Goal: Task Accomplishment & Management: Use online tool/utility

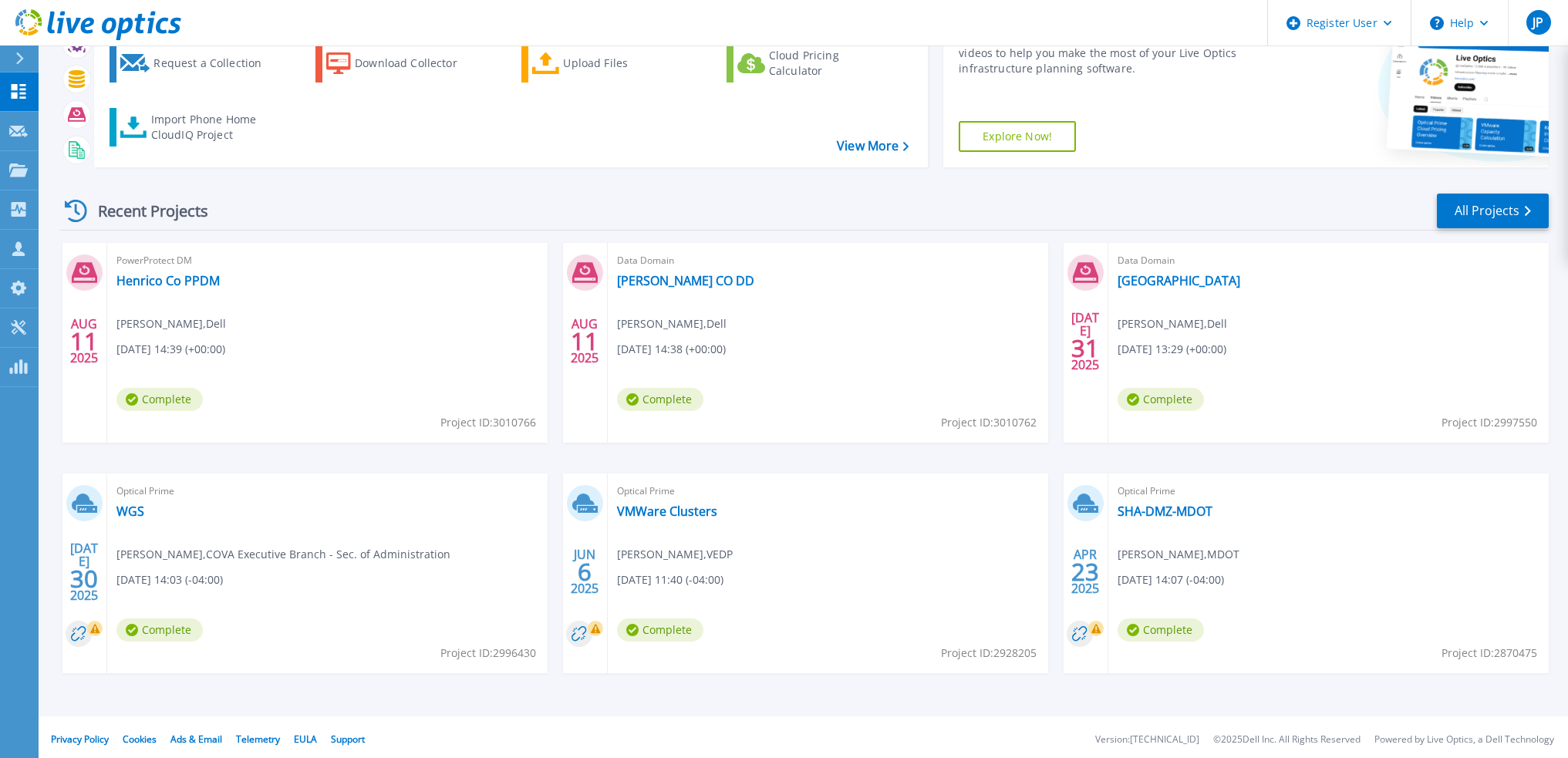
scroll to position [96, 0]
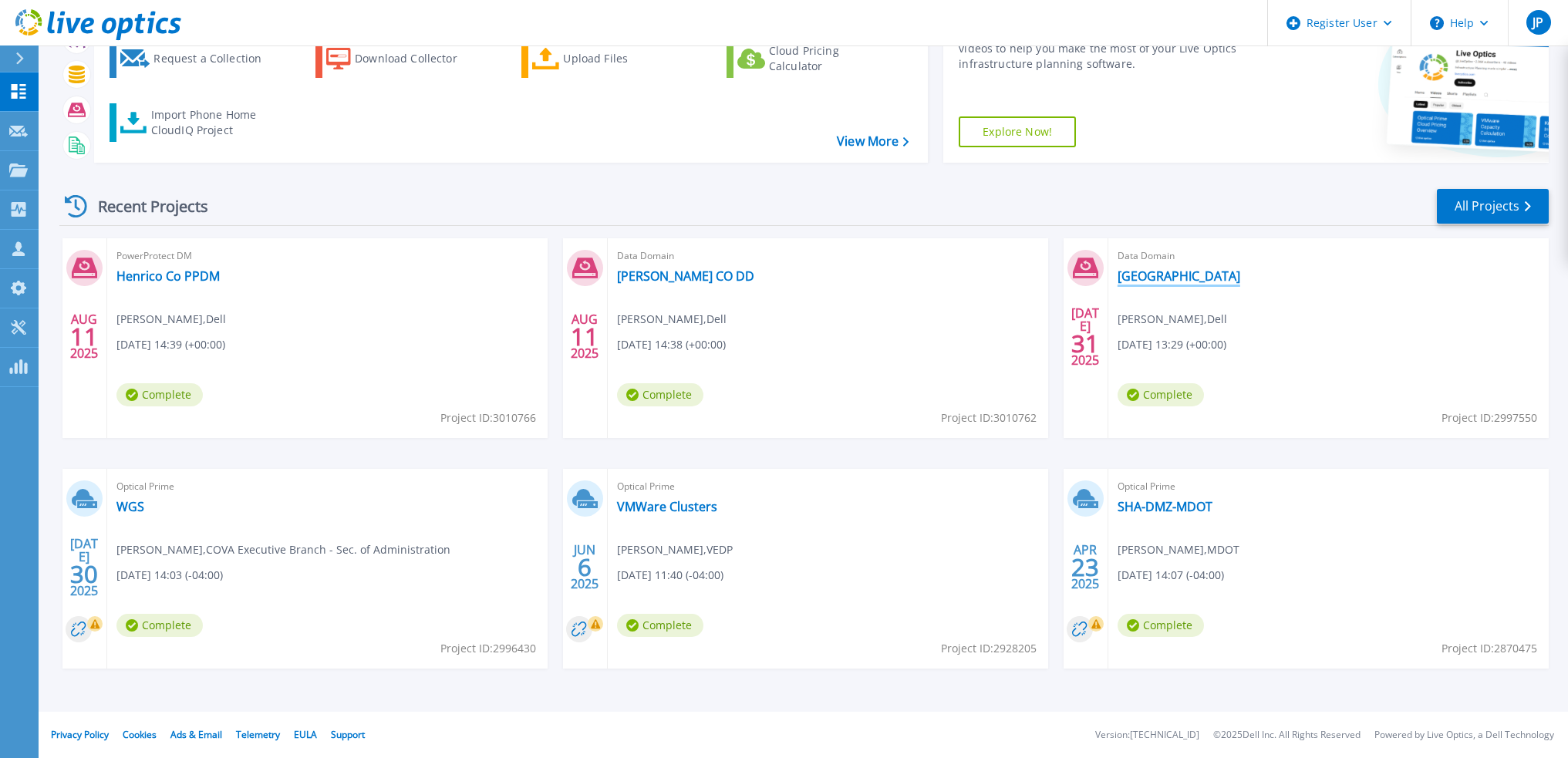
click at [1139, 277] on link "Hanover" at bounding box center [1180, 275] width 123 height 15
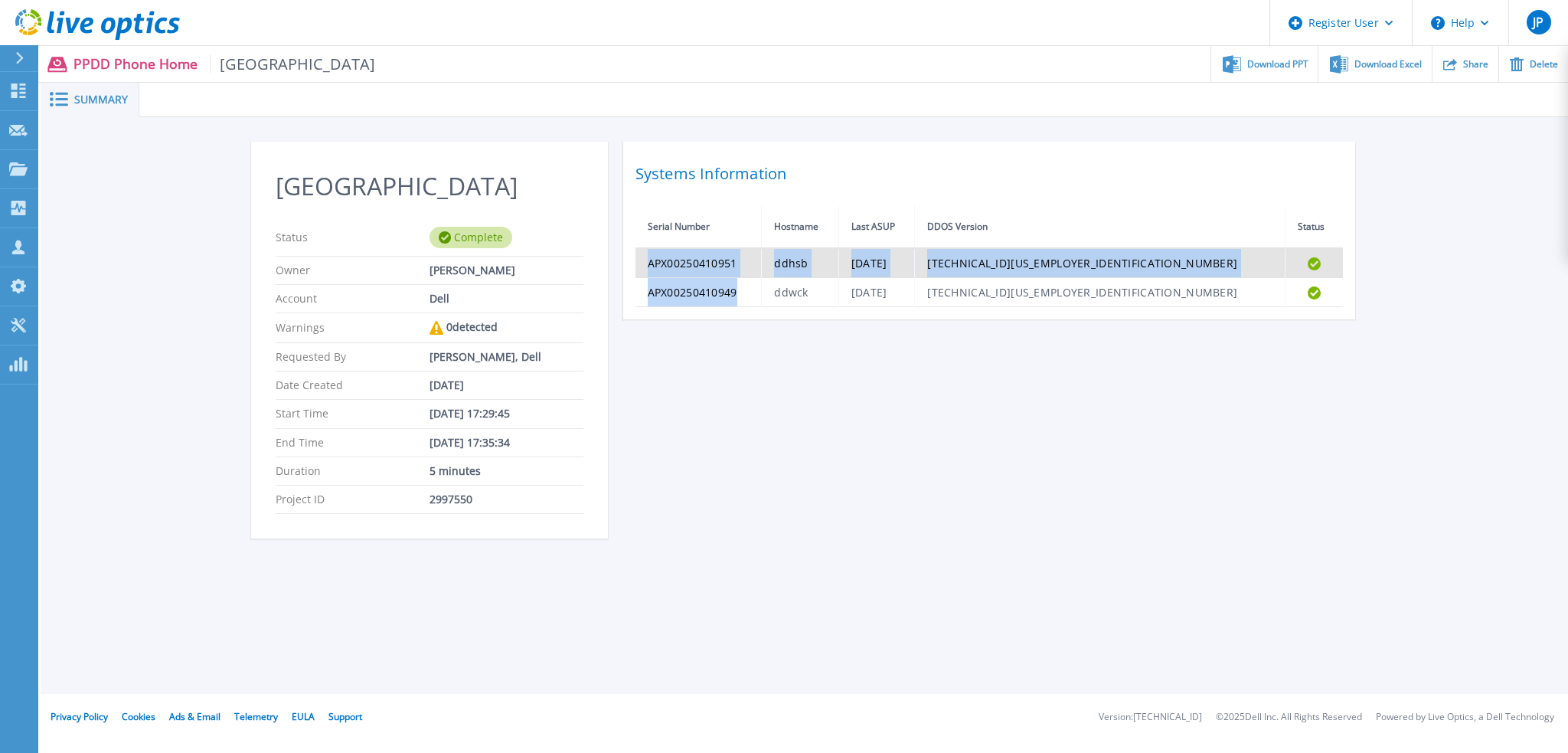
drag, startPoint x: 769, startPoint y: 301, endPoint x: 642, endPoint y: 261, distance: 133.2
click at [642, 261] on tbody "APX00250410951 ddhsb Thu Jul 31 06:33:20 EDT 2025 7.13.1.25-1161300 Completed A…" at bounding box center [990, 278] width 708 height 59
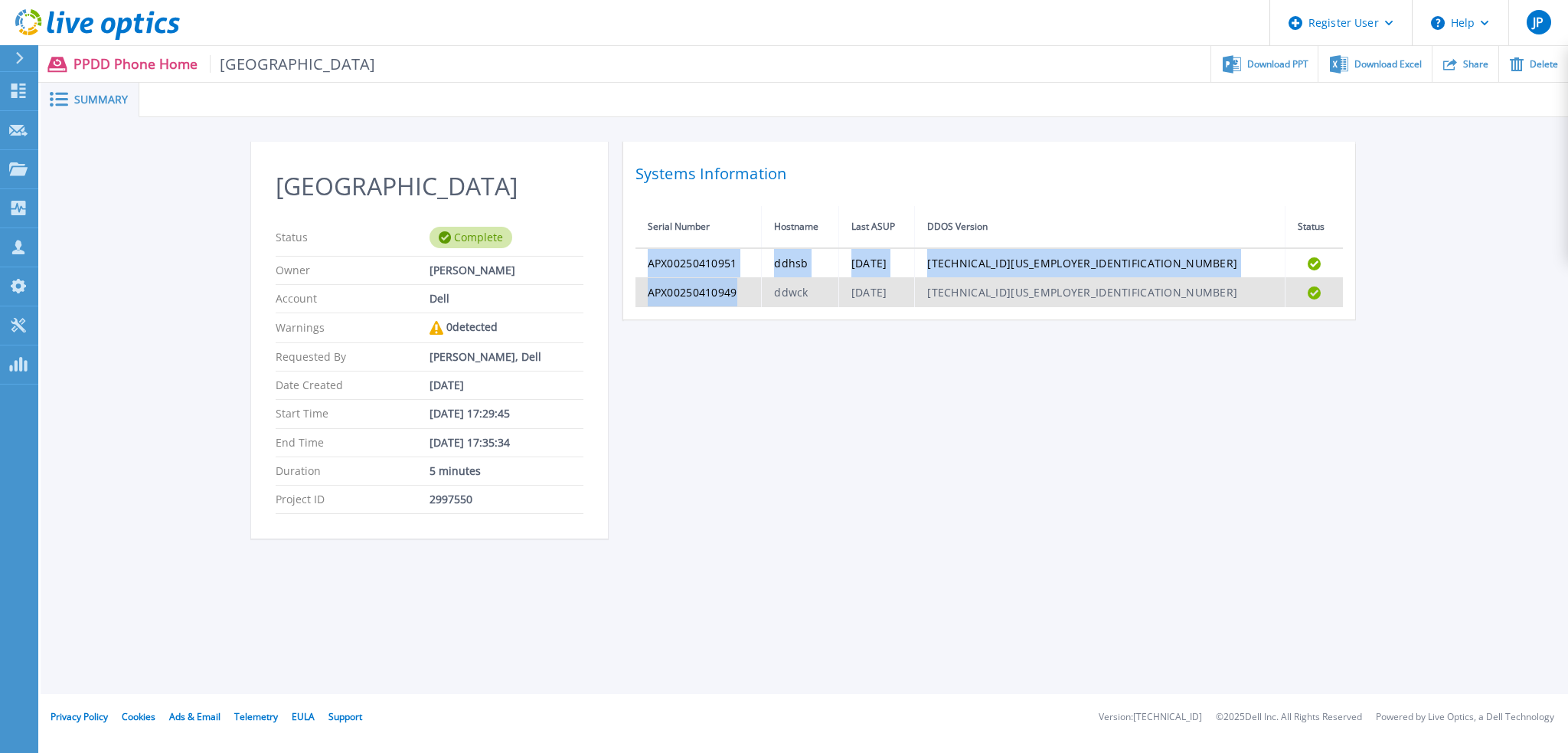
copy tbody "APX00250410951 ddhsb Thu Jul 31 06:33:20 EDT 2025 7.13.1.25-1161300 Completed A…"
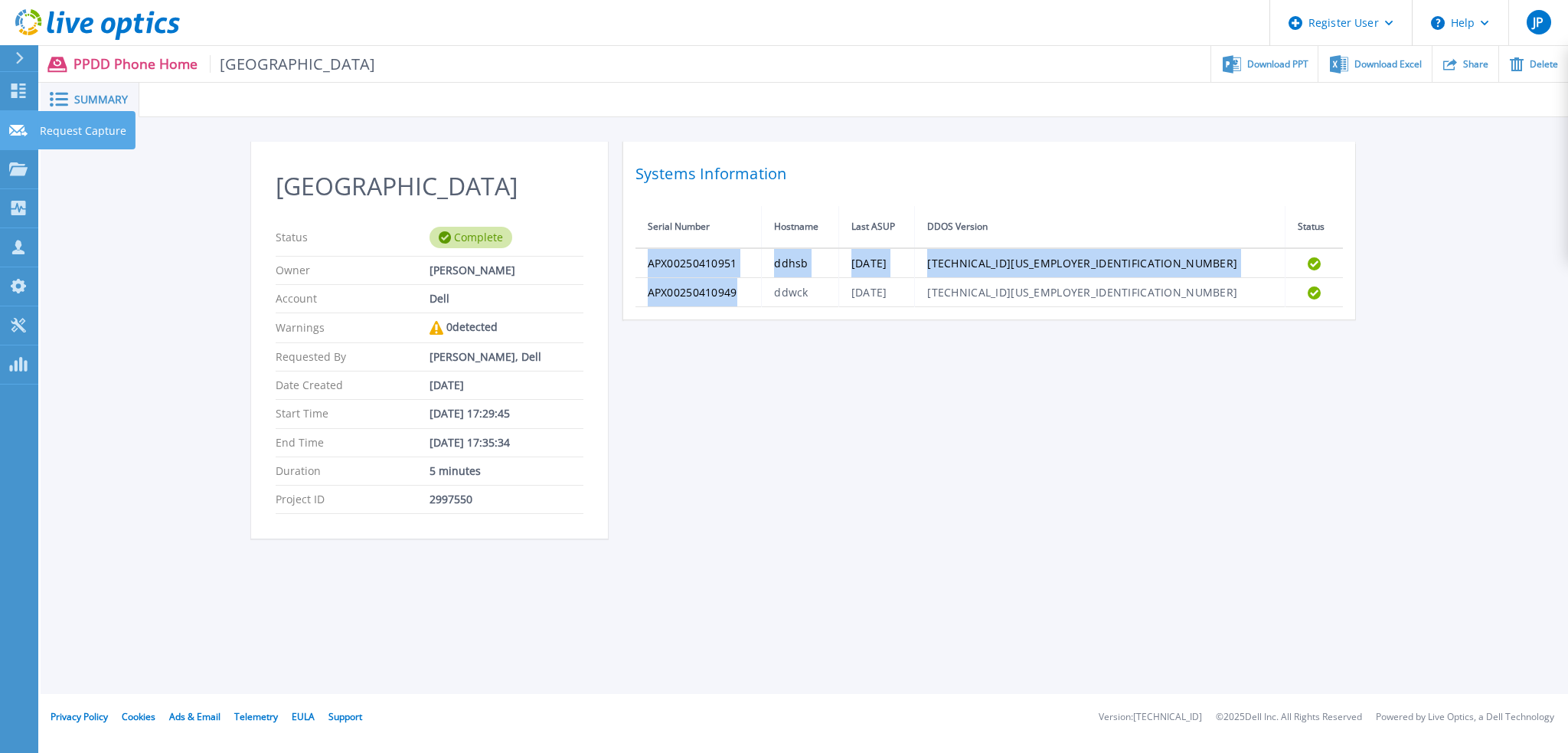
click at [25, 131] on icon at bounding box center [18, 130] width 19 height 12
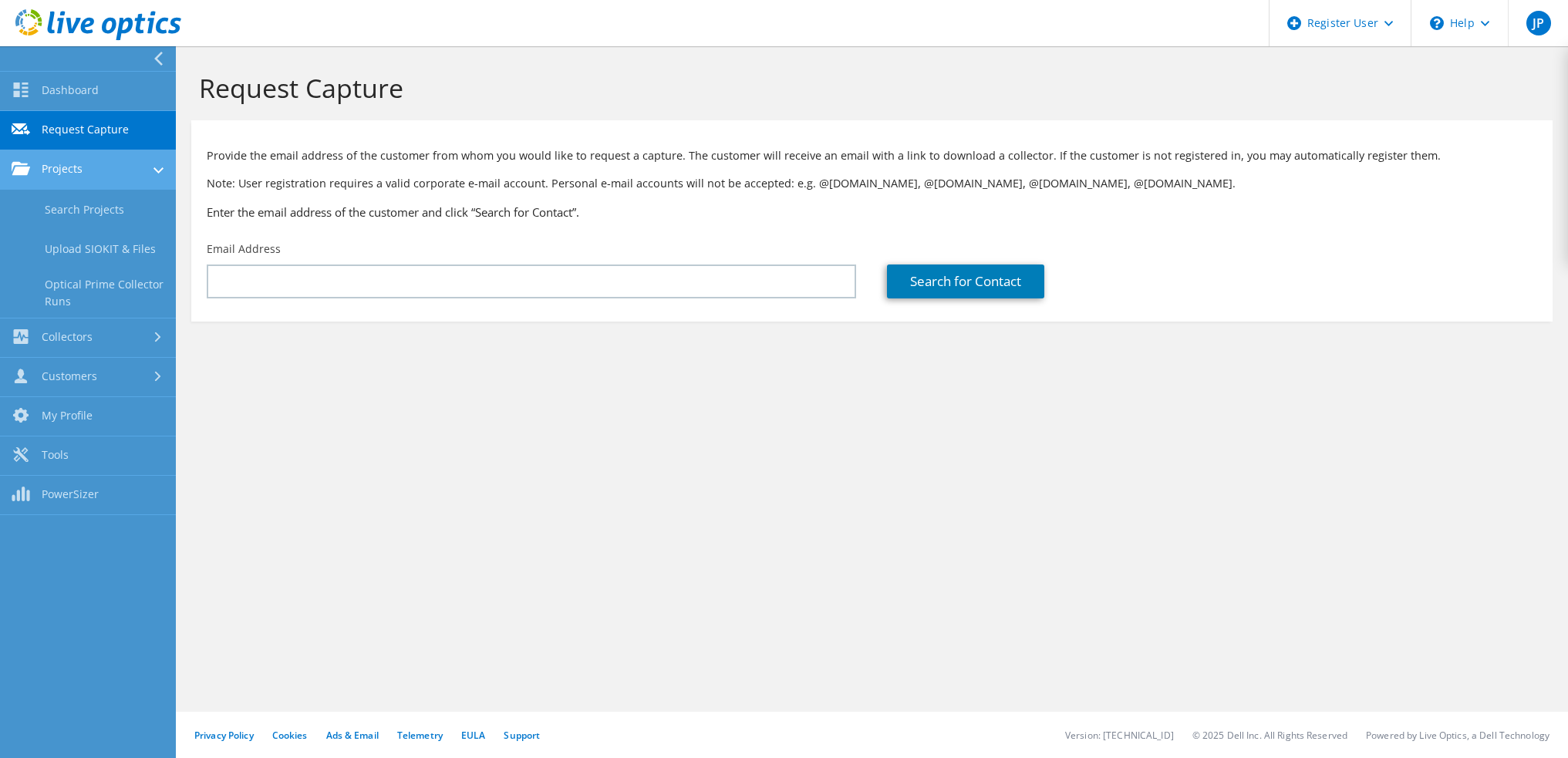
click at [157, 165] on div at bounding box center [158, 172] width 10 height 17
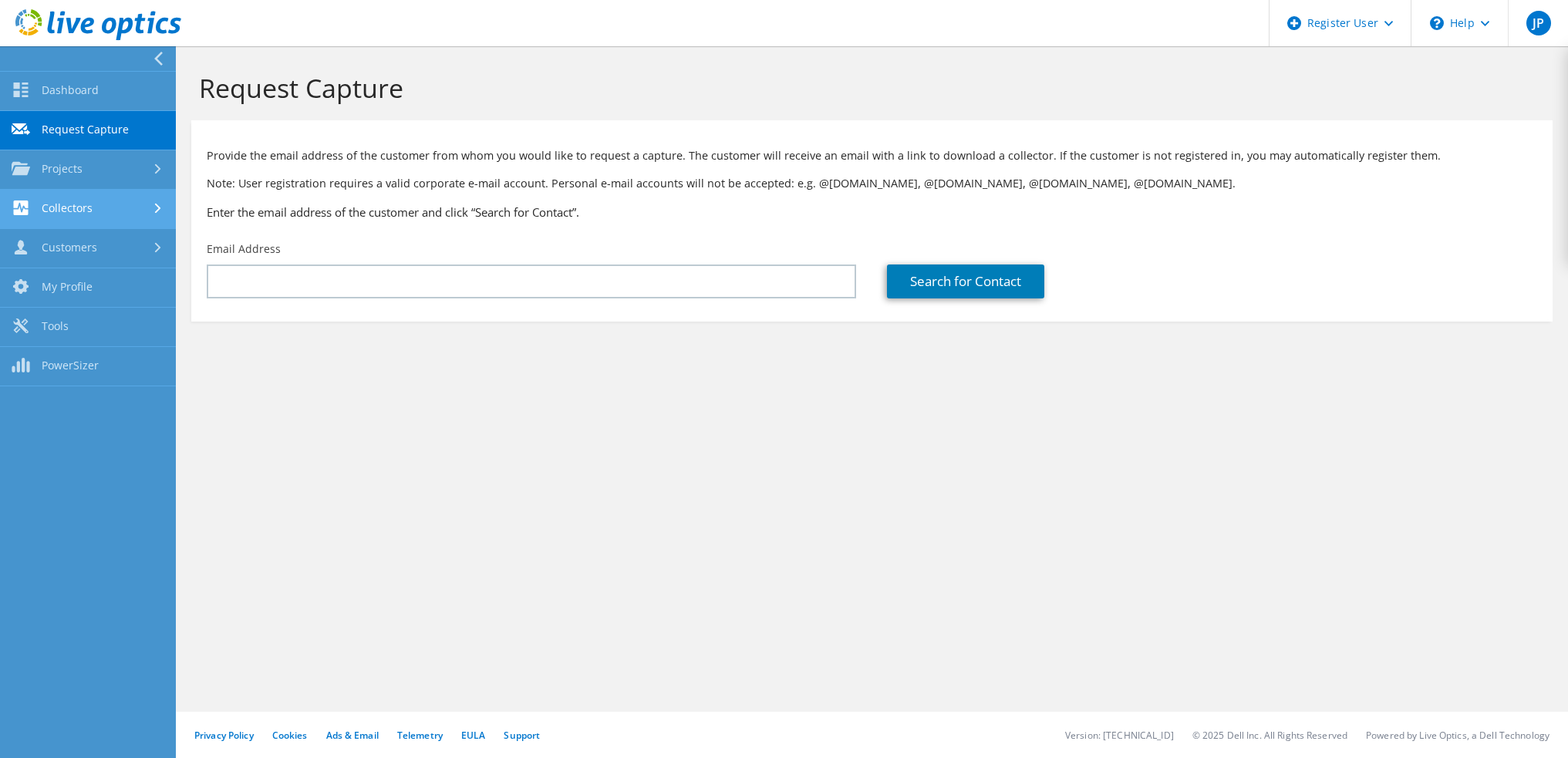
click at [151, 210] on div at bounding box center [159, 208] width 17 height 10
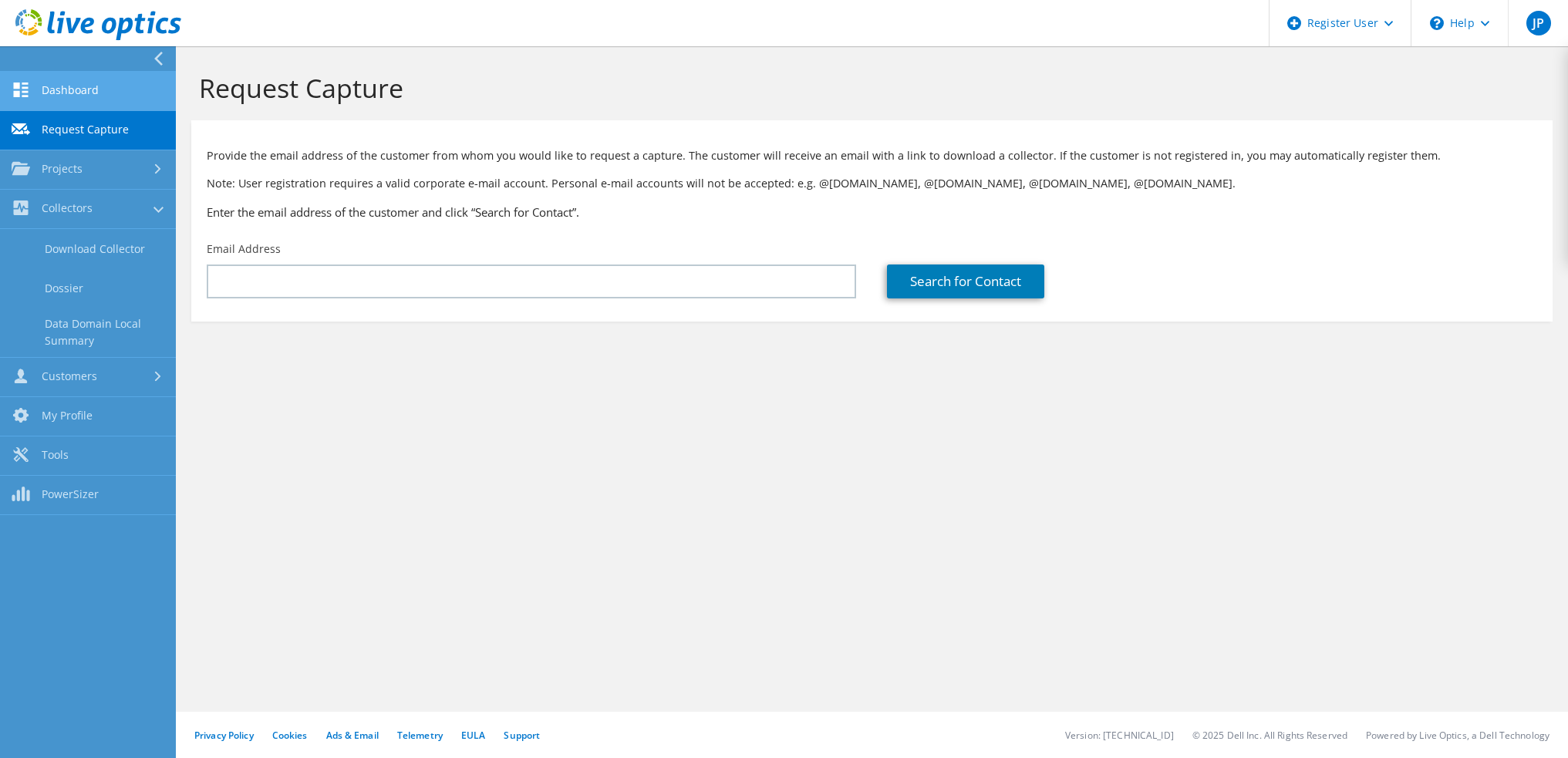
click at [113, 83] on link "Dashboard" at bounding box center [87, 92] width 176 height 39
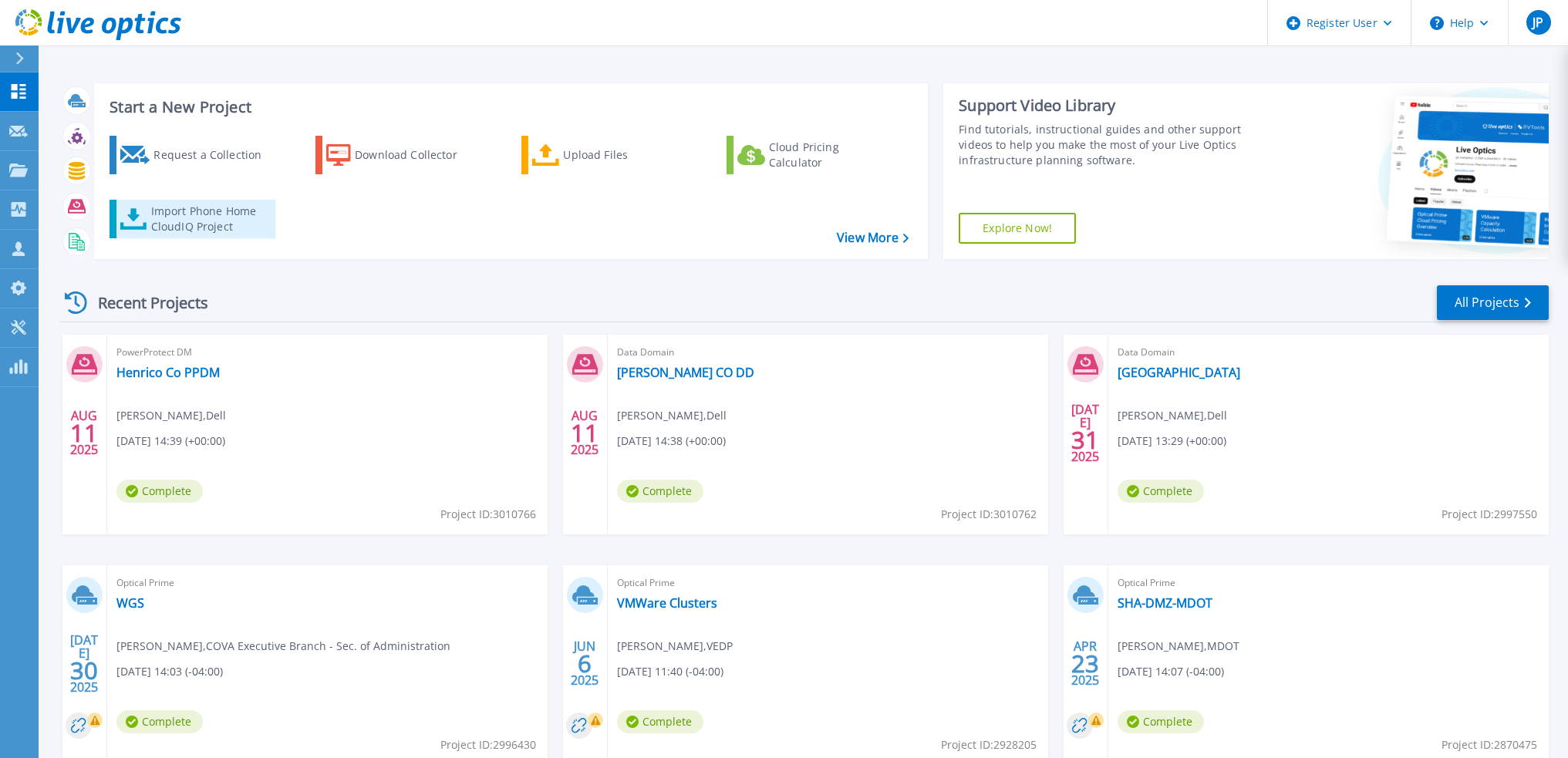
click at [208, 218] on div "Import Phone Home CloudIQ Project" at bounding box center [211, 219] width 120 height 31
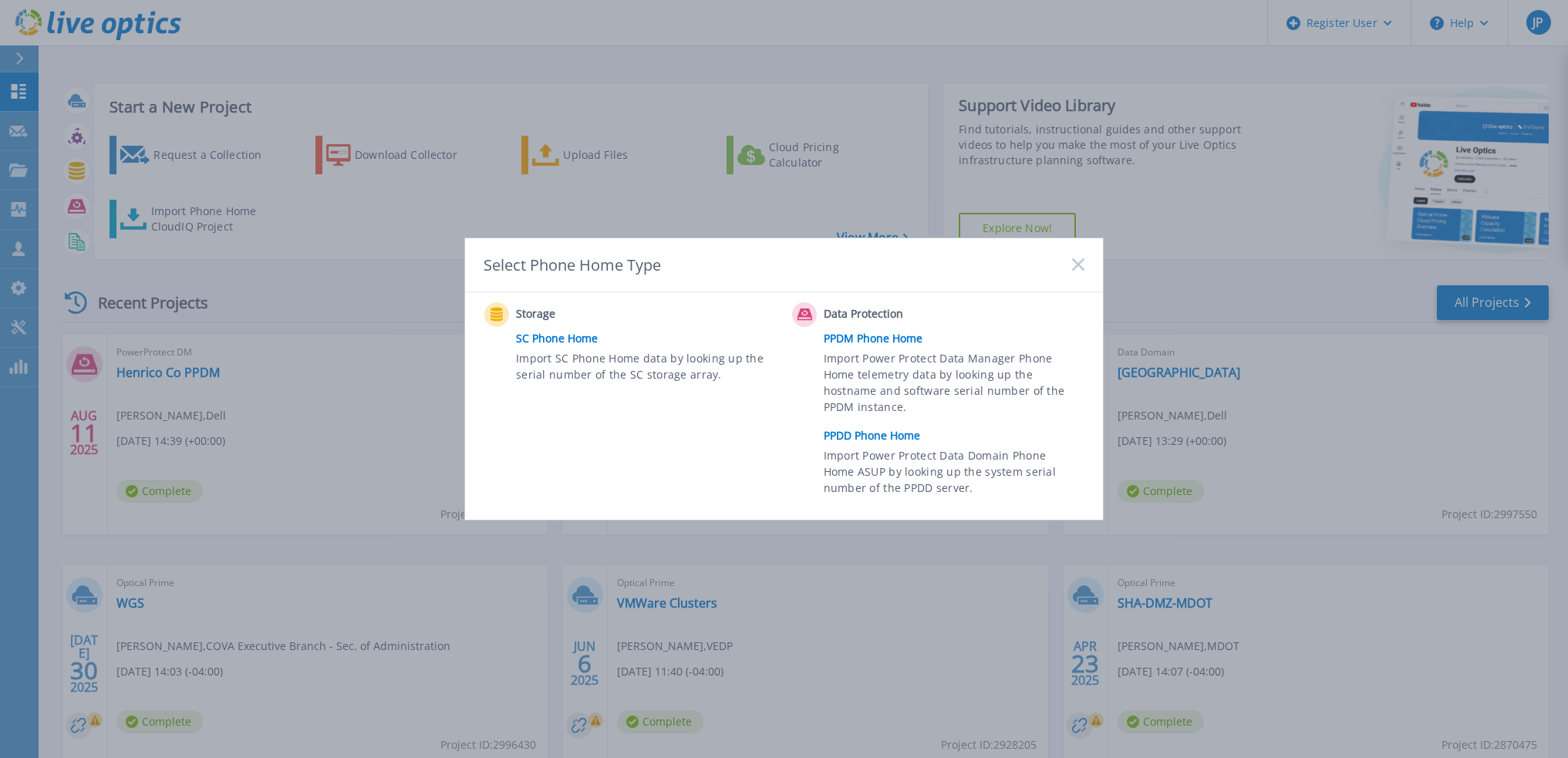
click at [855, 434] on link "PPDD Phone Home" at bounding box center [958, 436] width 268 height 23
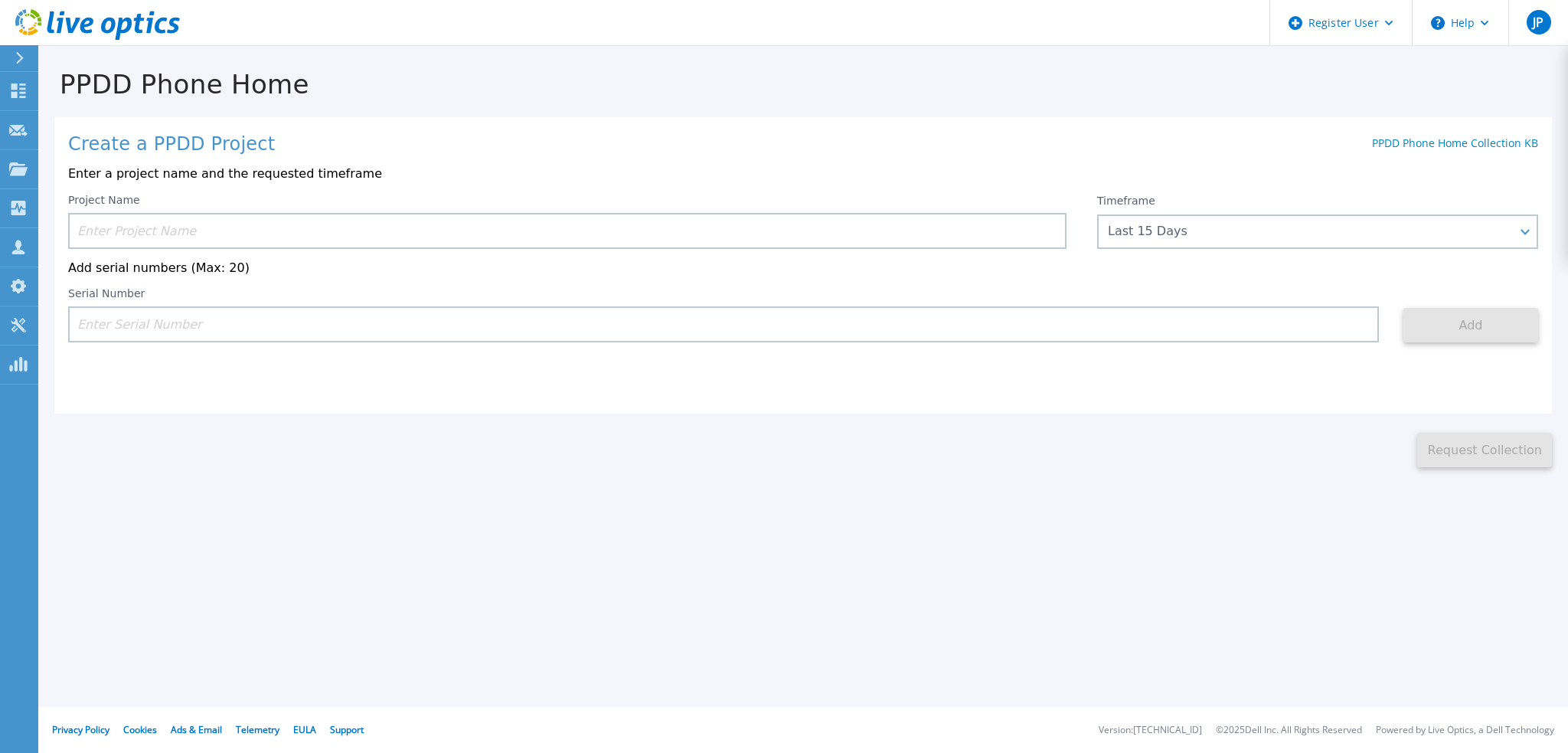
click at [346, 231] on input at bounding box center [567, 231] width 998 height 36
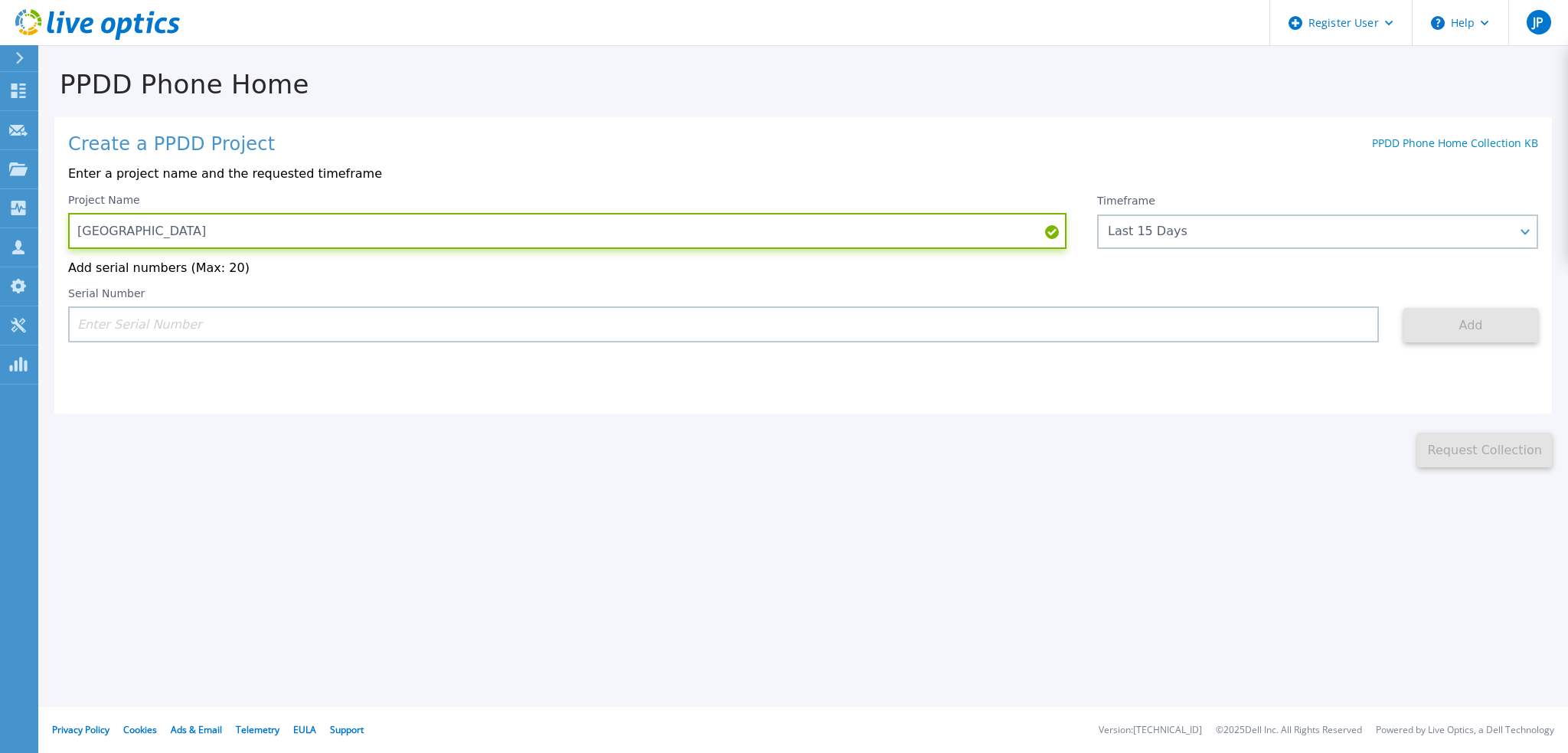
type input "[GEOGRAPHIC_DATA]"
paste input "APX00250410951"
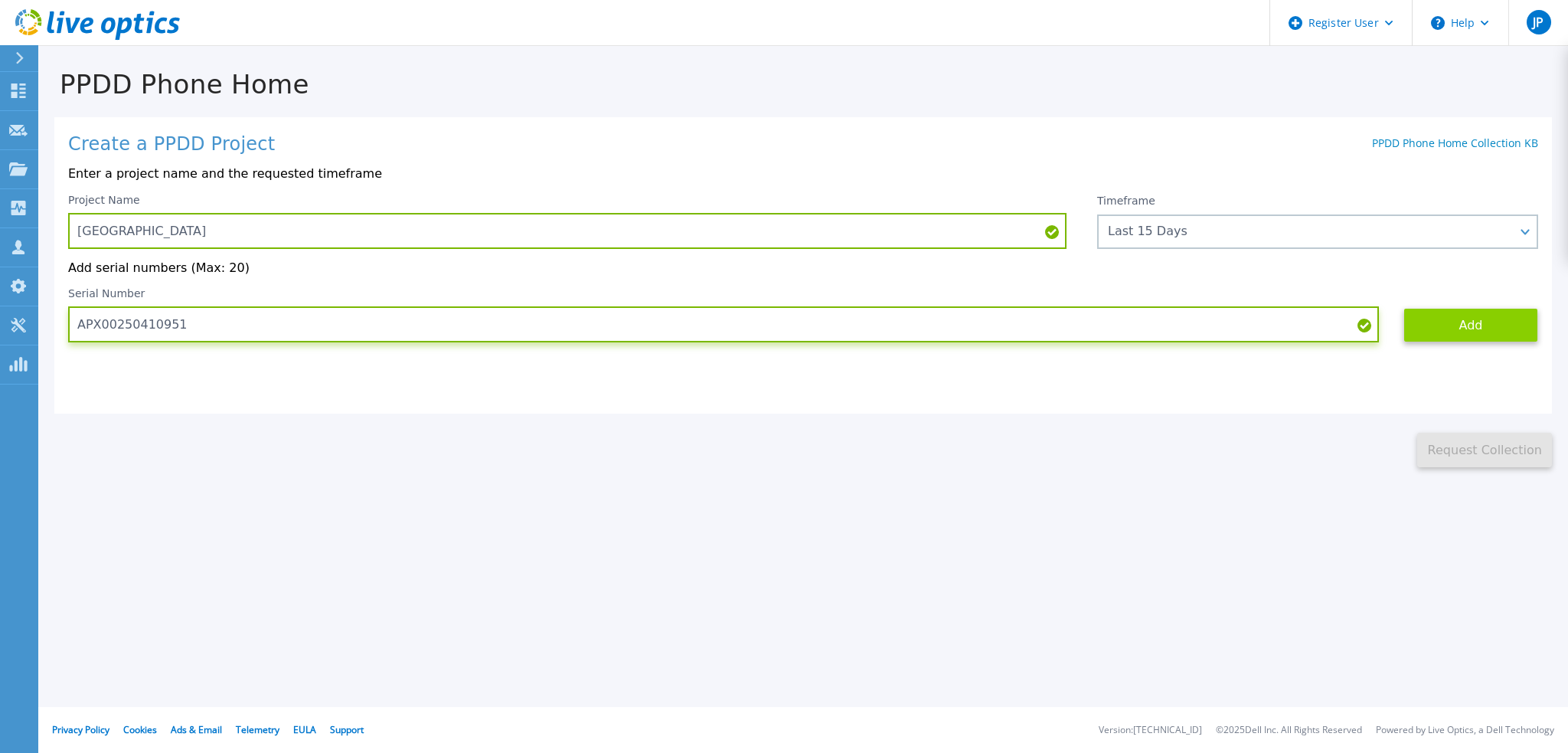
type input "APX00250410951"
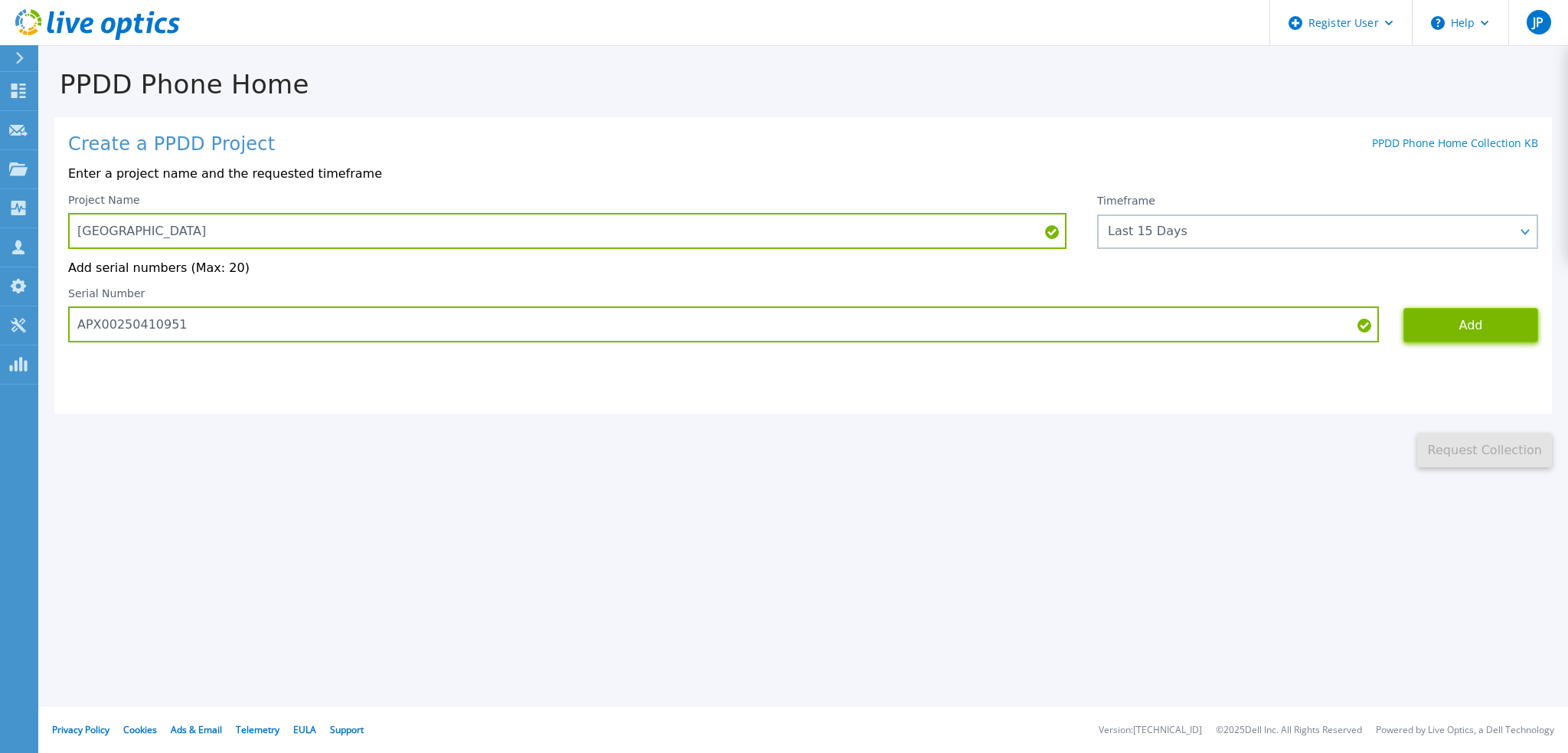
click at [1471, 329] on button "Add" at bounding box center [1471, 325] width 134 height 35
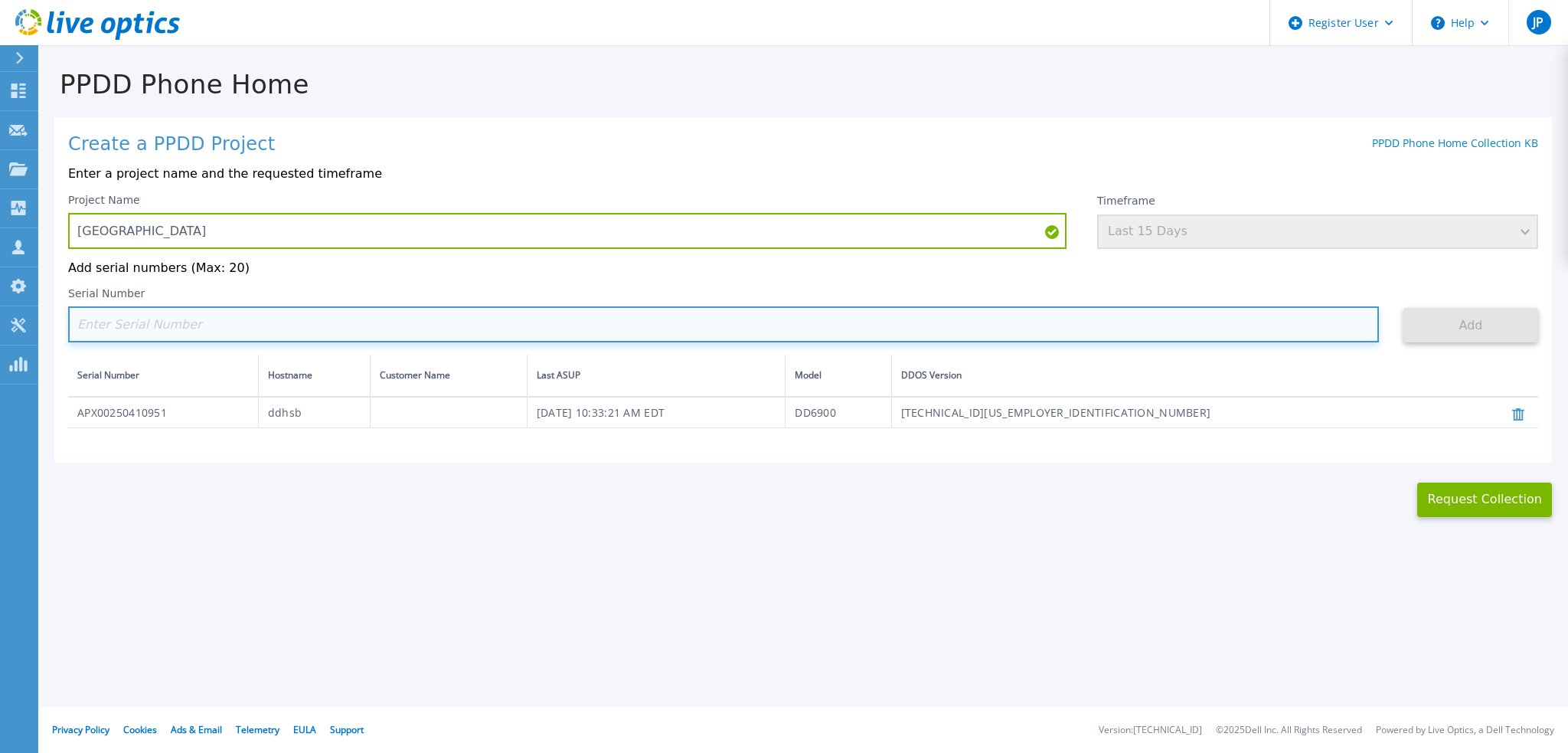
click at [549, 317] on input at bounding box center [723, 324] width 1311 height 36
paste input "APX00250410949"
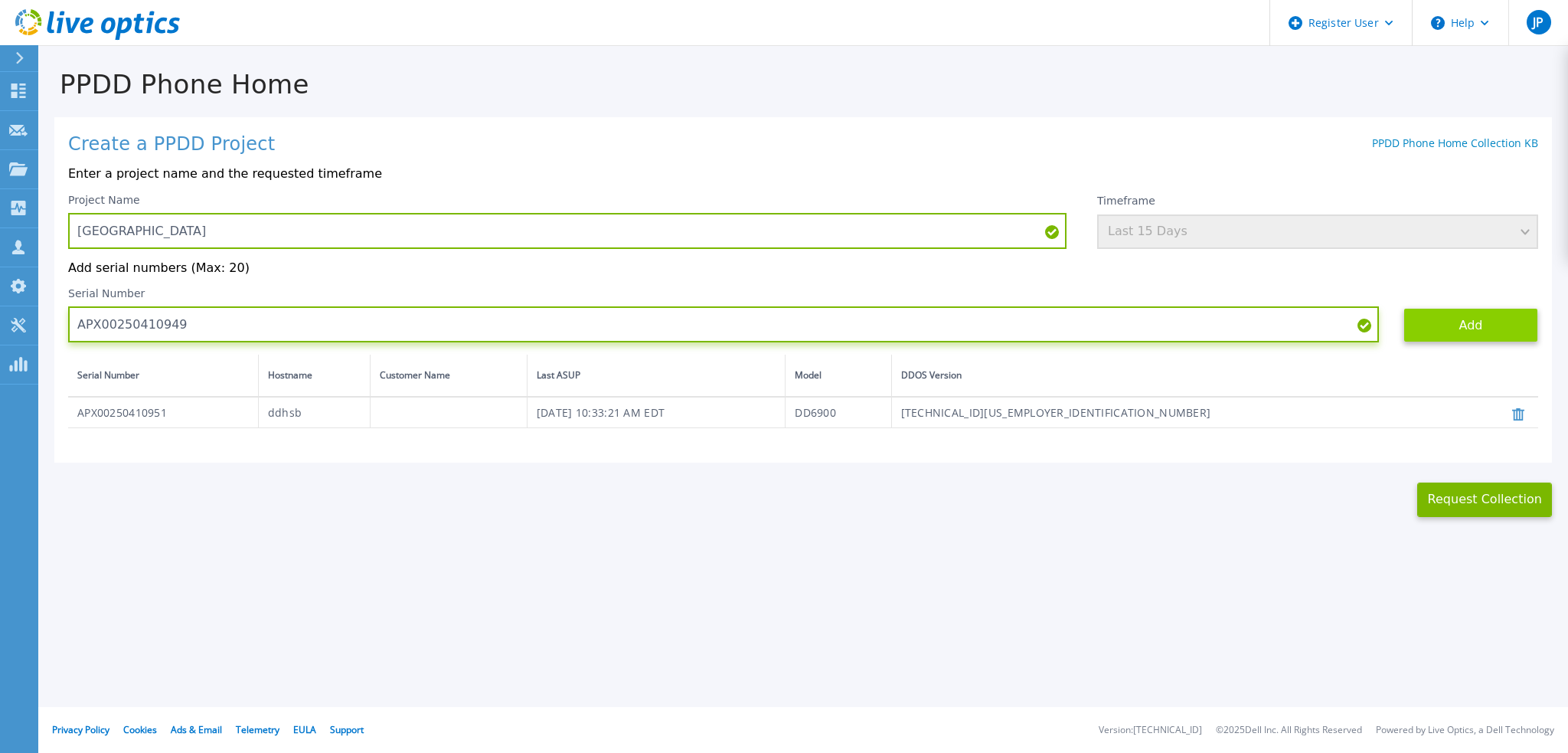
type input "APX00250410949"
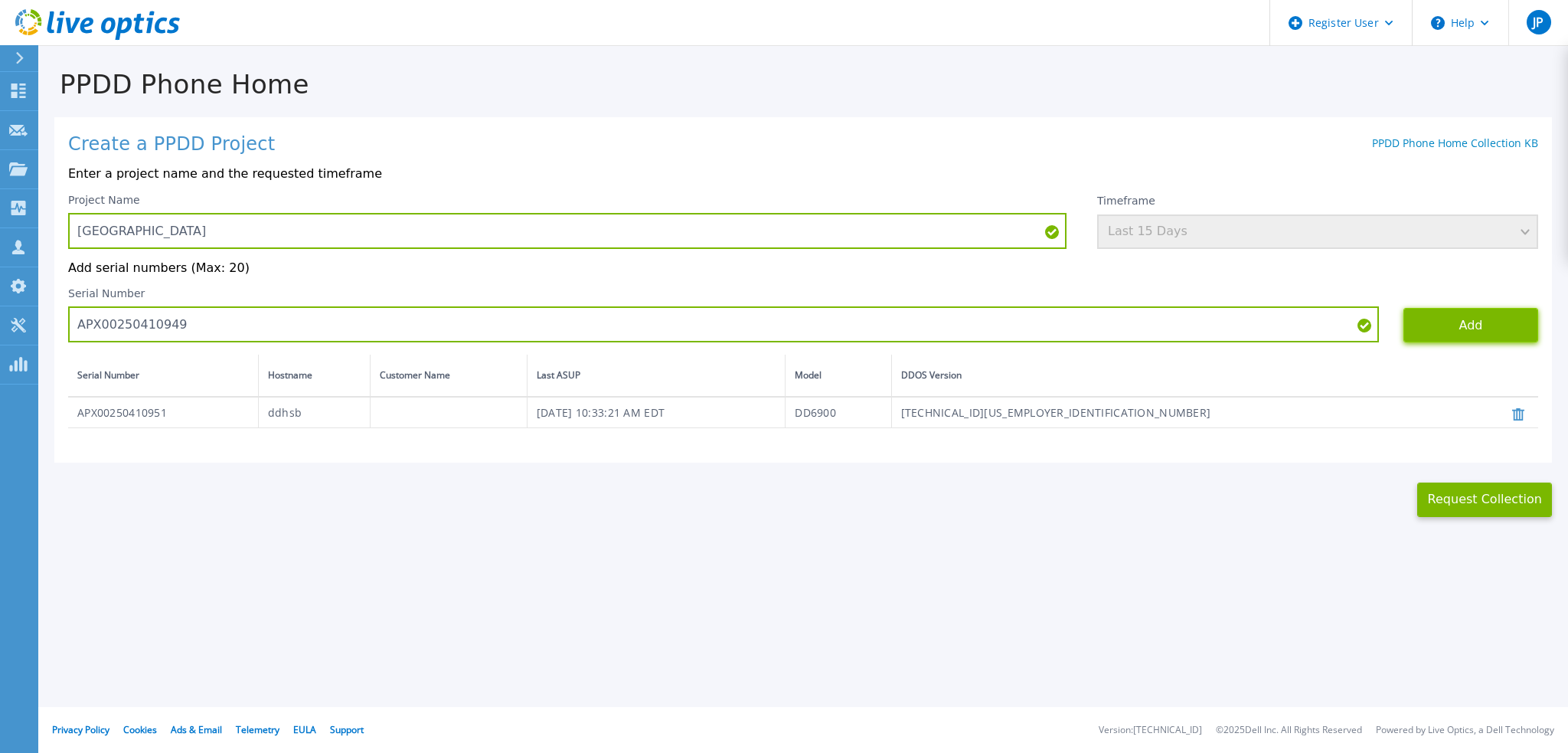
click at [1442, 319] on button "Add" at bounding box center [1471, 325] width 134 height 35
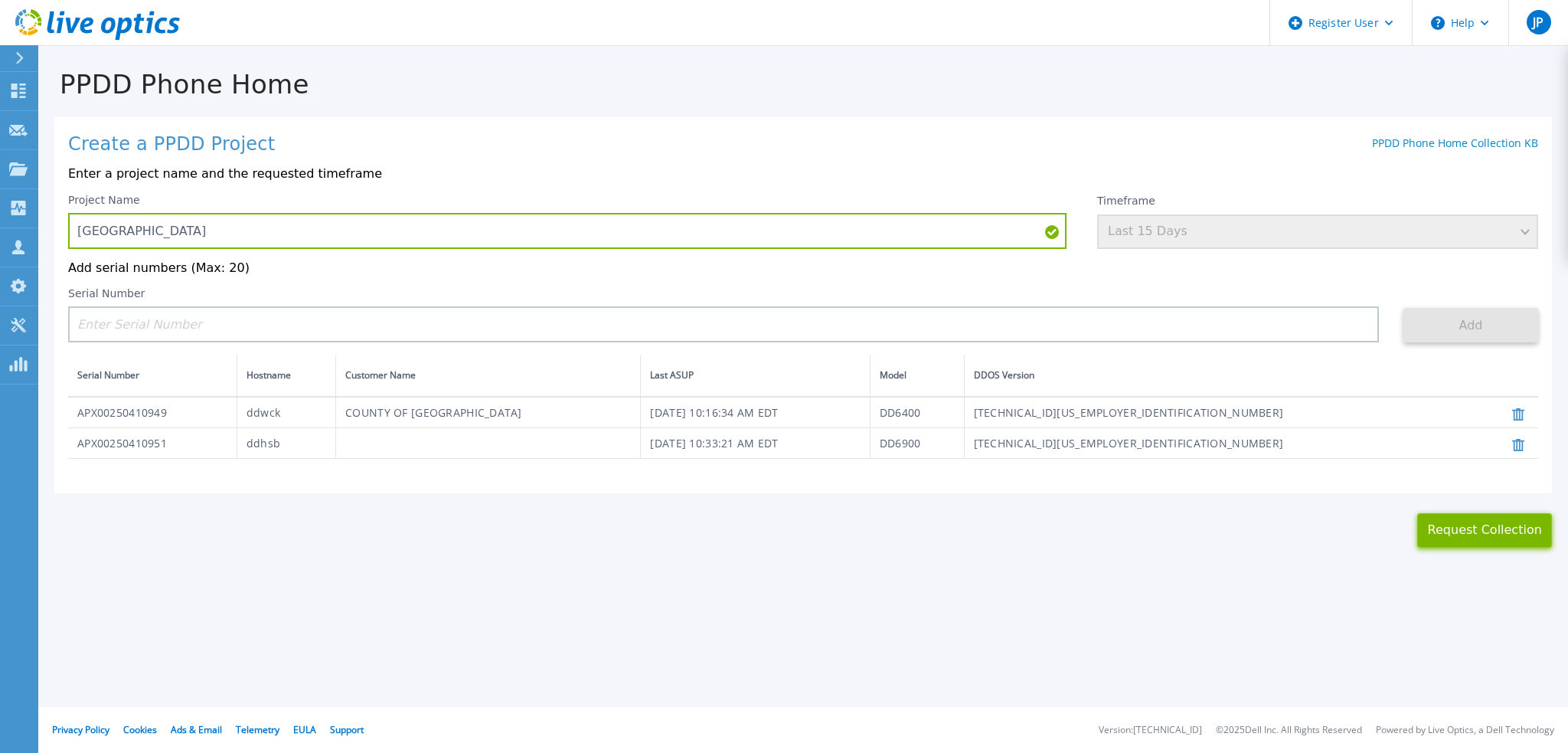
click at [1461, 525] on button "Request Collection" at bounding box center [1485, 530] width 134 height 35
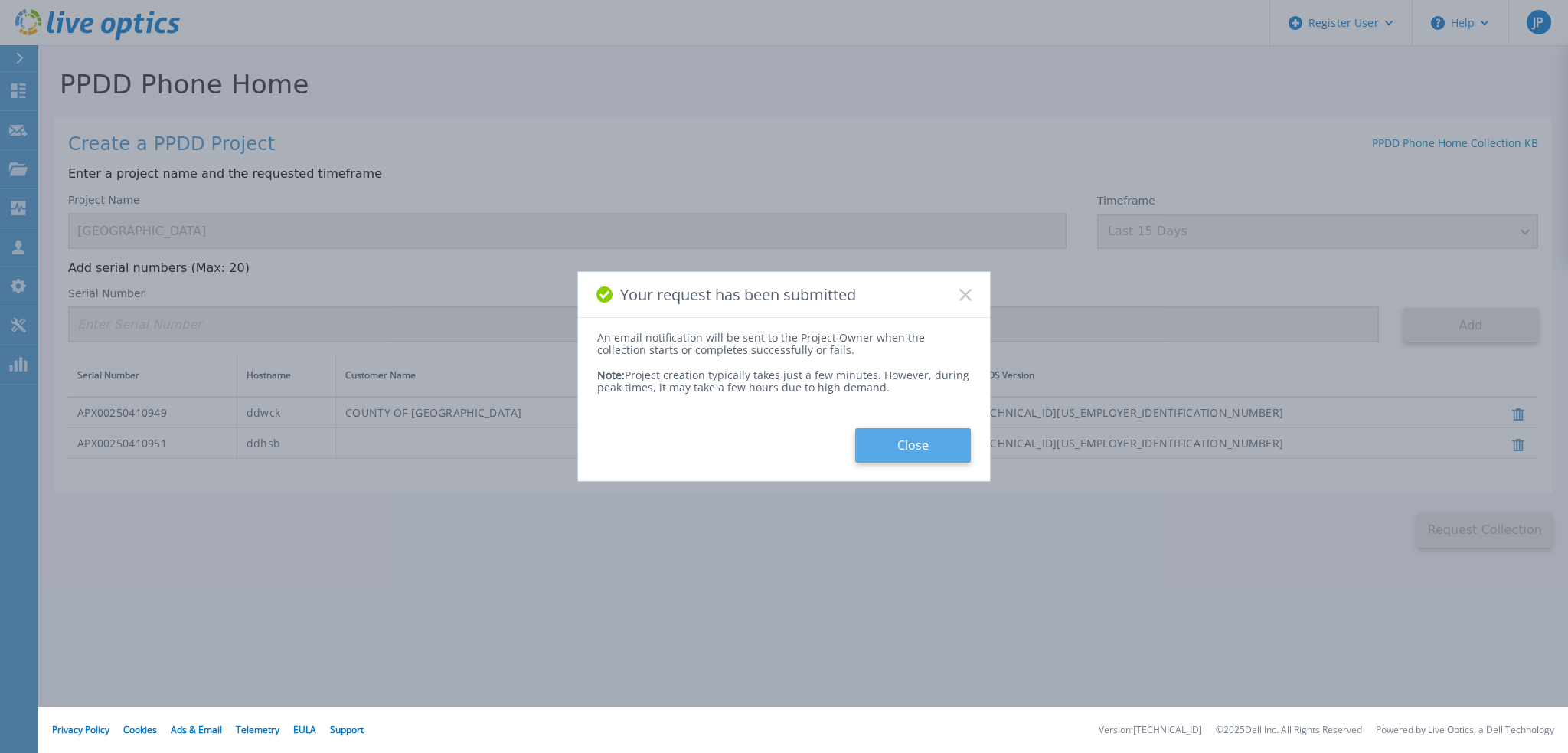
click at [922, 447] on button "Close" at bounding box center [913, 445] width 116 height 35
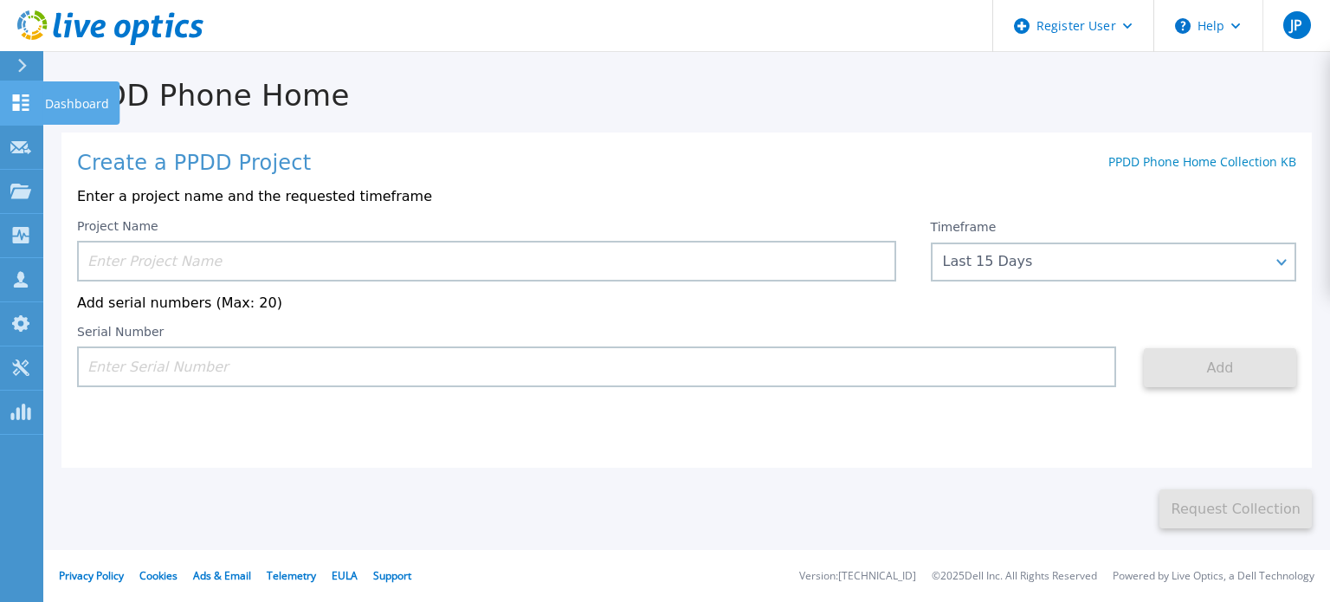
click at [26, 107] on icon at bounding box center [20, 102] width 21 height 16
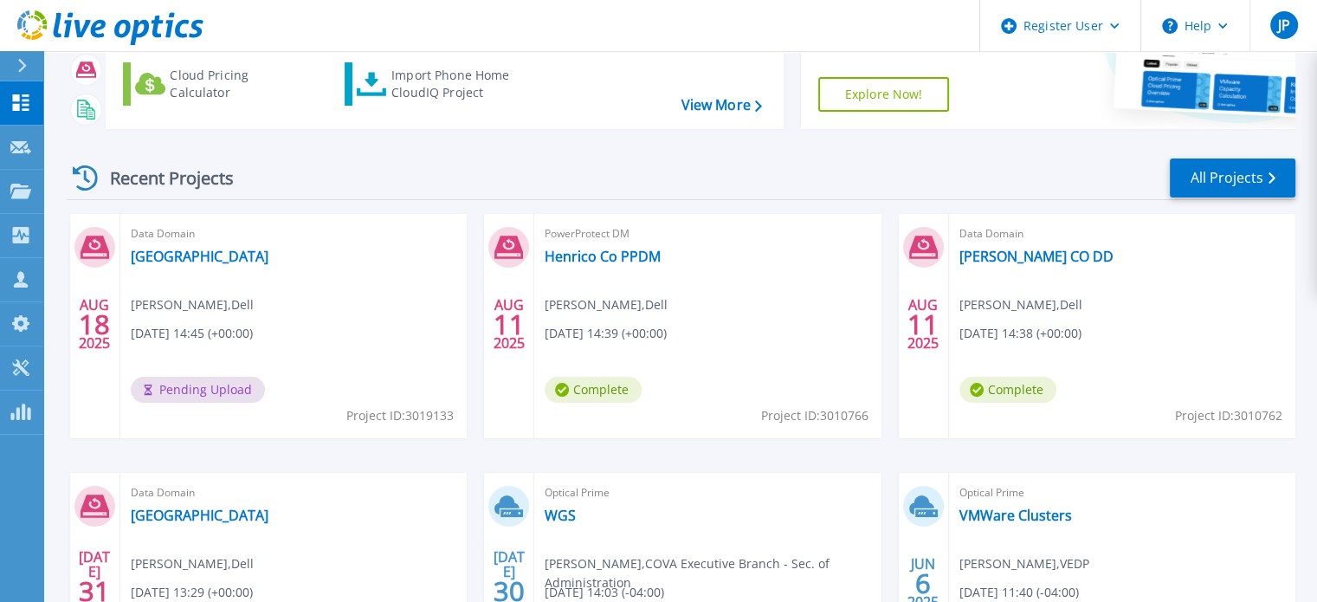
scroll to position [173, 0]
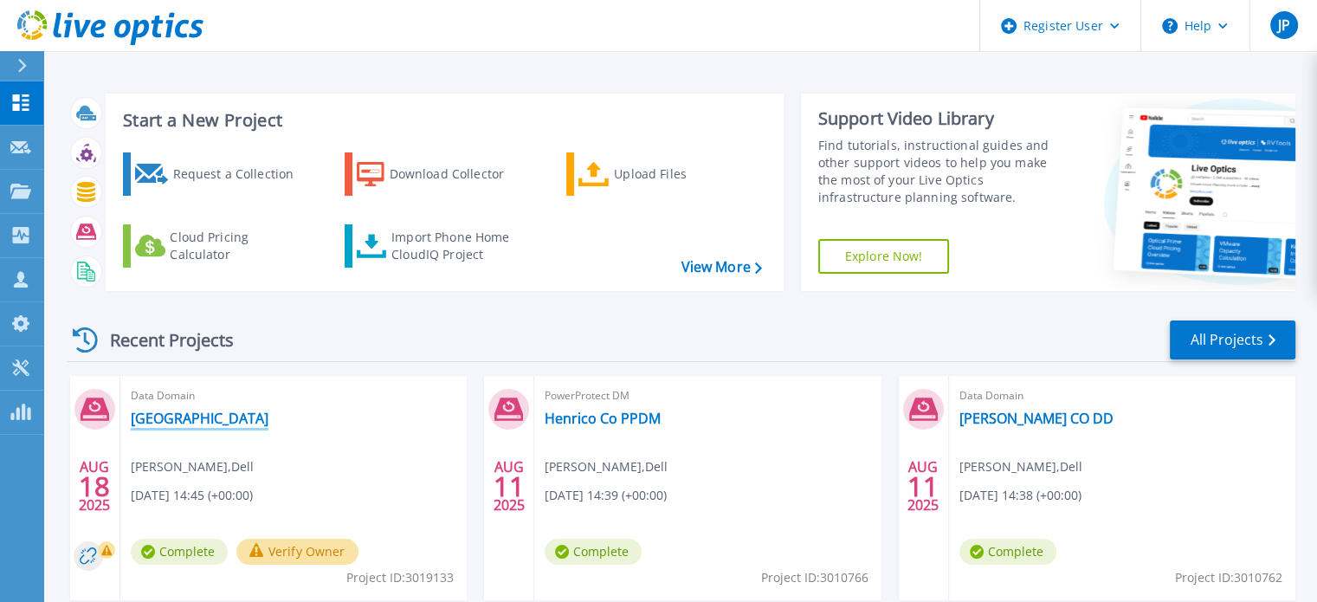
click at [179, 422] on link "[GEOGRAPHIC_DATA]" at bounding box center [200, 418] width 138 height 17
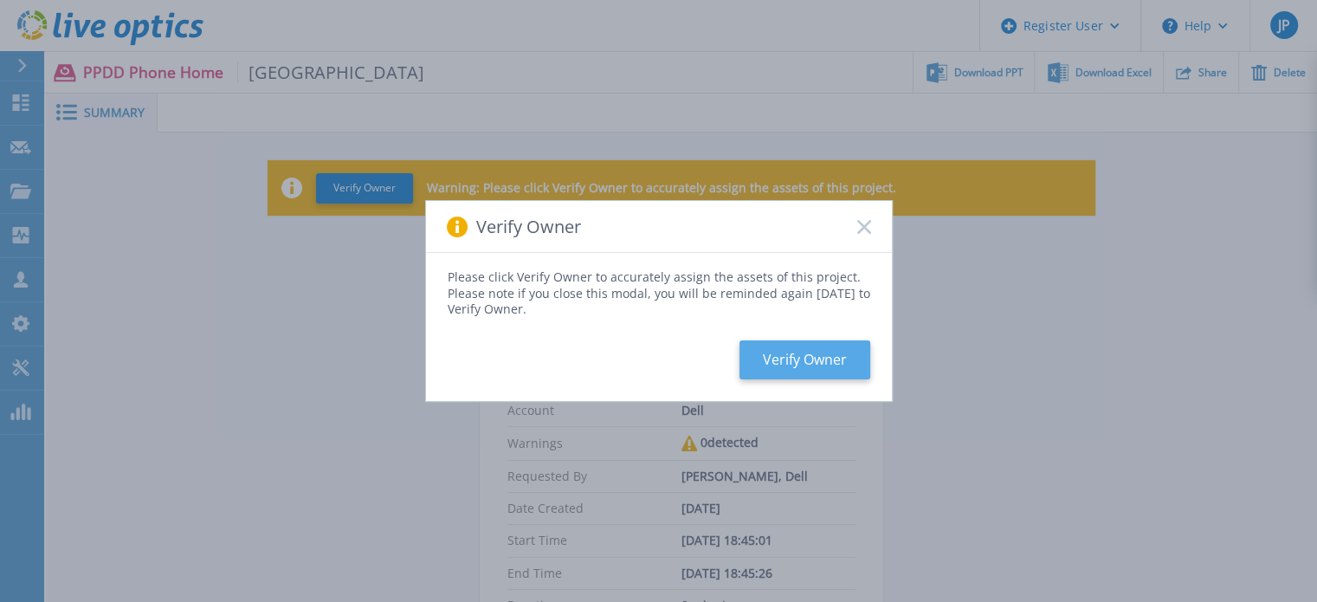
click at [820, 356] on button "Verify Owner" at bounding box center [804, 359] width 131 height 39
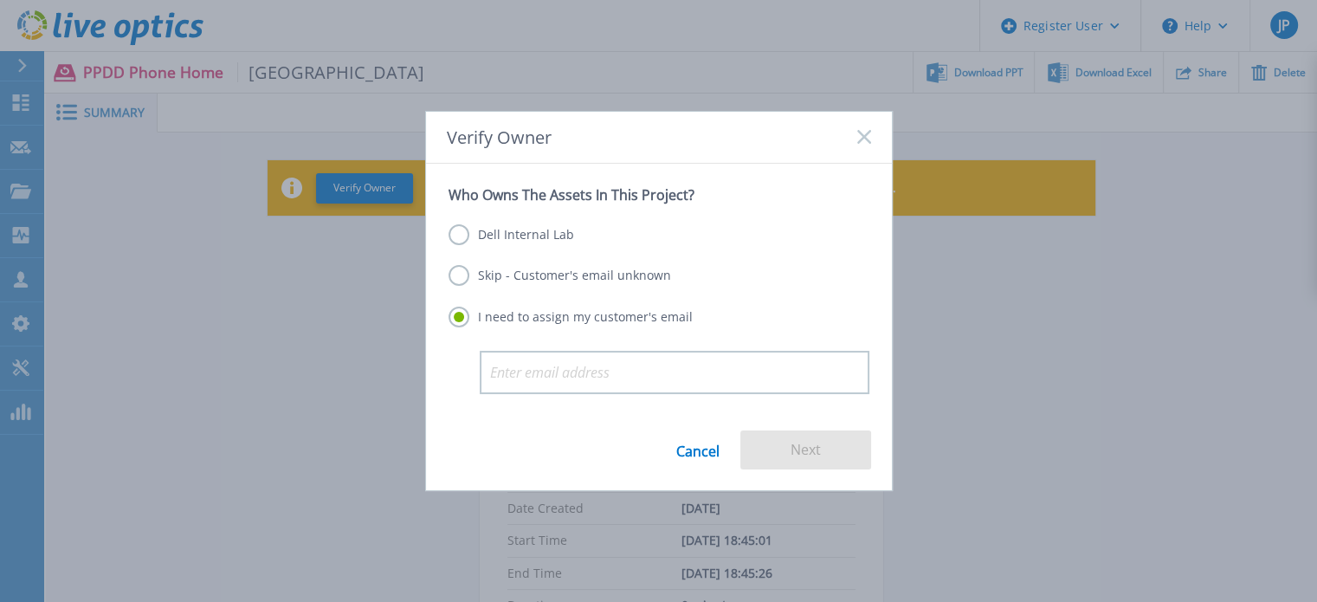
click at [485, 233] on label "Dell Internal Lab" at bounding box center [512, 234] width 126 height 21
click at [0, 0] on input "Dell Internal Lab" at bounding box center [0, 0] width 0 height 0
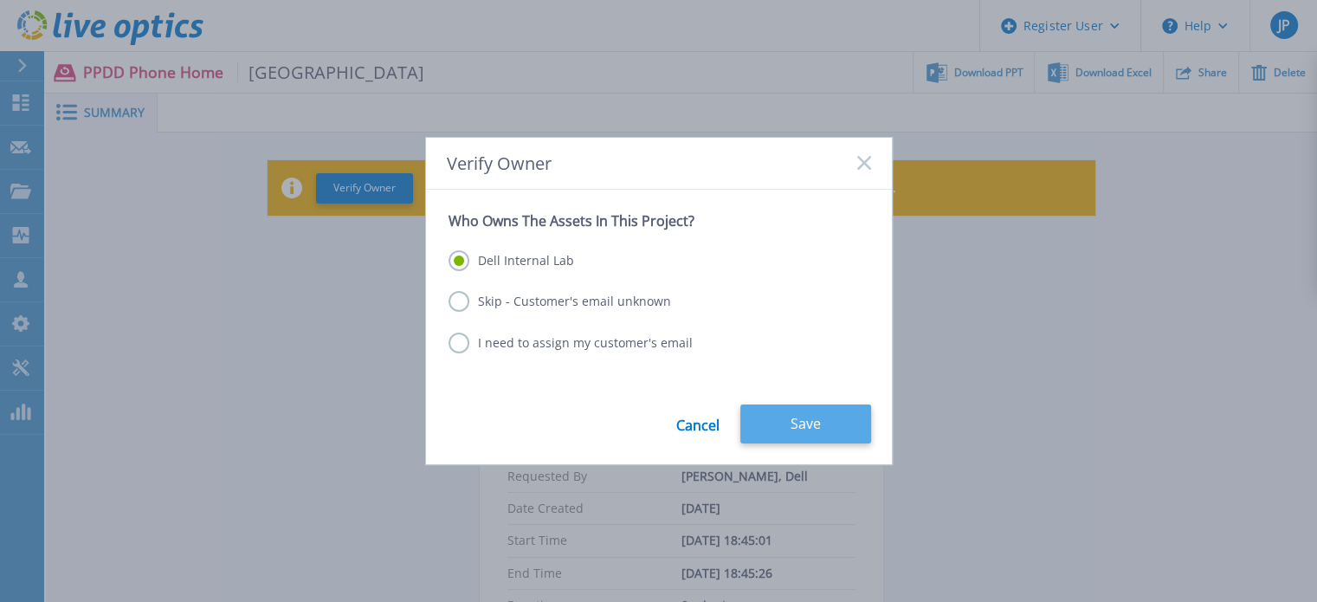
drag, startPoint x: 789, startPoint y: 413, endPoint x: 795, endPoint y: 406, distance: 9.2
click at [790, 412] on button "Save" at bounding box center [805, 423] width 131 height 39
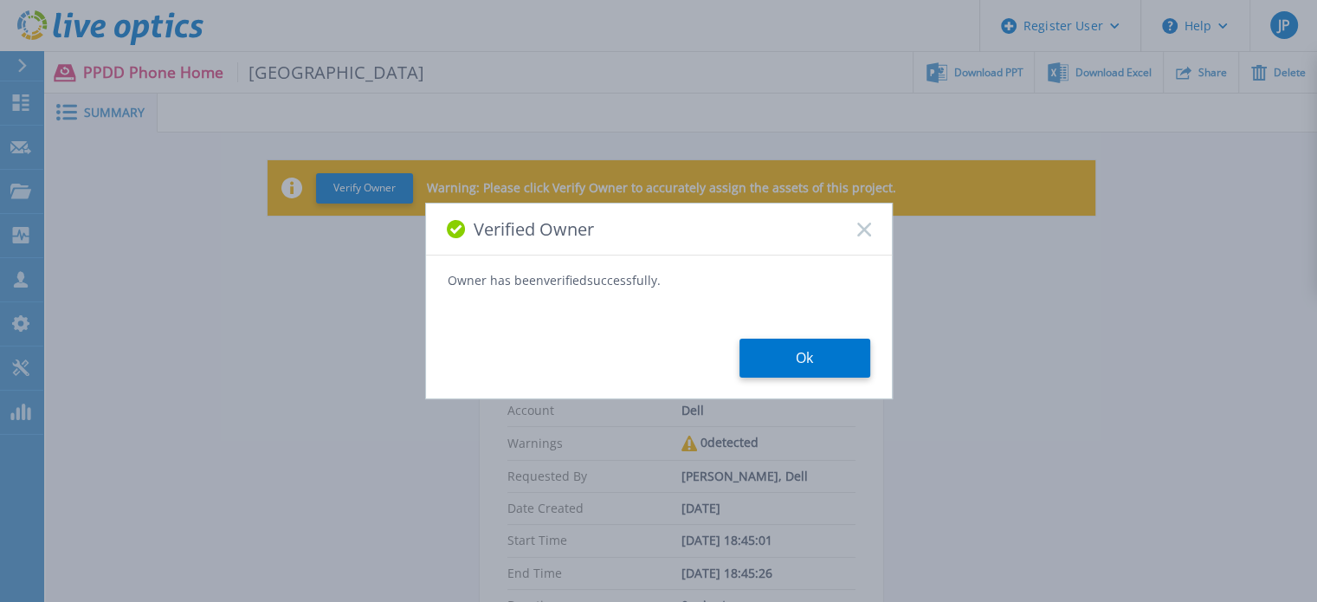
drag, startPoint x: 839, startPoint y: 351, endPoint x: 866, endPoint y: 326, distance: 36.8
click at [838, 351] on button "Ok" at bounding box center [804, 358] width 131 height 39
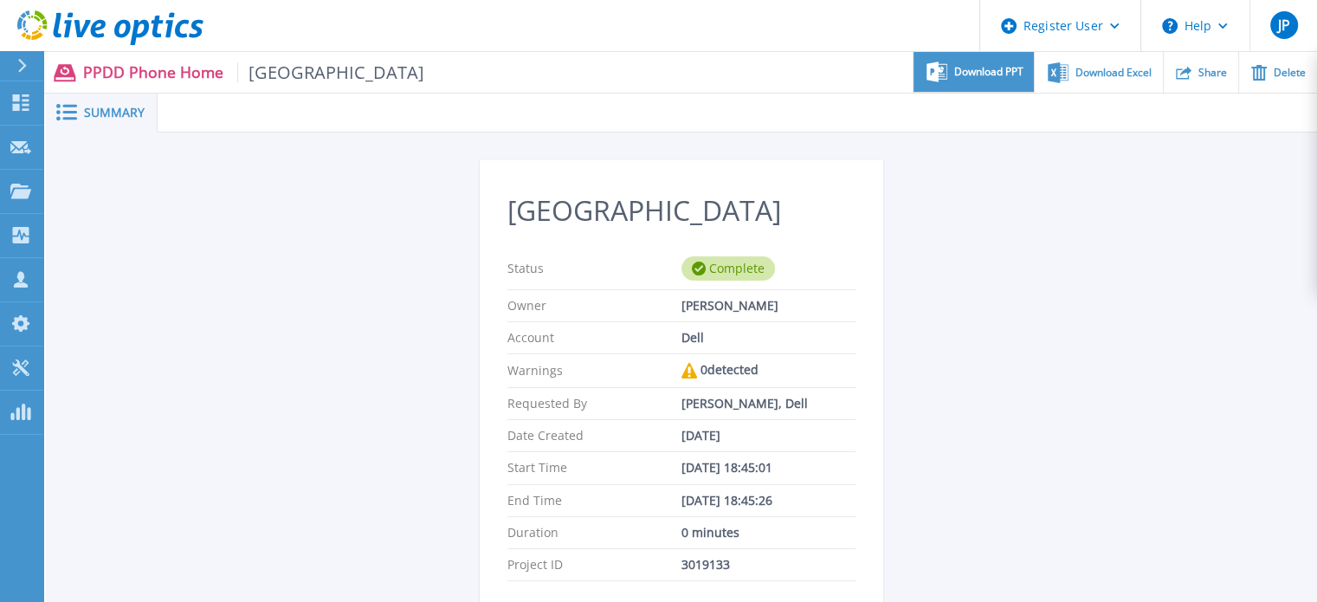
click at [973, 68] on span "Download PPT" at bounding box center [988, 72] width 69 height 10
click at [954, 363] on div "Hanover Status Complete Owner [PERSON_NAME] Account Dell Warnings 0 detected Re…" at bounding box center [682, 504] width 828 height 688
